Goal: Navigation & Orientation: Find specific page/section

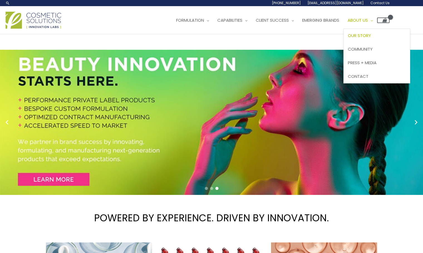
click at [348, 38] on span "Our Story" at bounding box center [359, 36] width 23 height 6
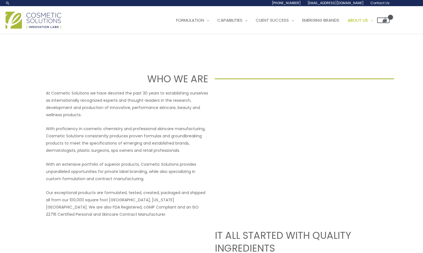
click at [0, 0] on span "Contact Us" at bounding box center [0, 0] width 0 height 0
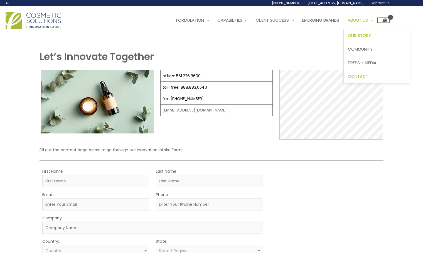
click at [348, 38] on span "Our Story" at bounding box center [359, 36] width 23 height 6
